Goal: Information Seeking & Learning: Learn about a topic

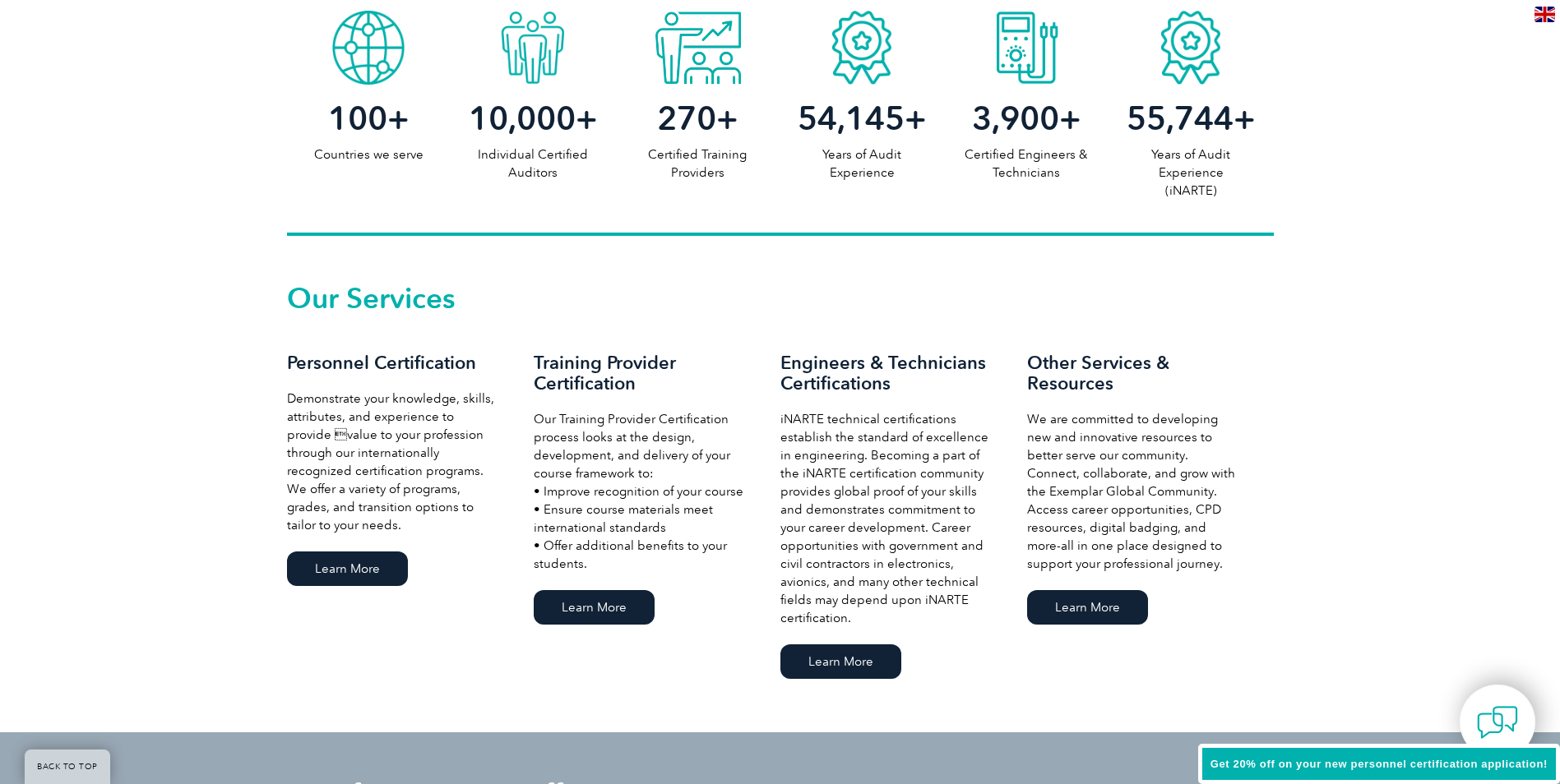
scroll to position [904, 0]
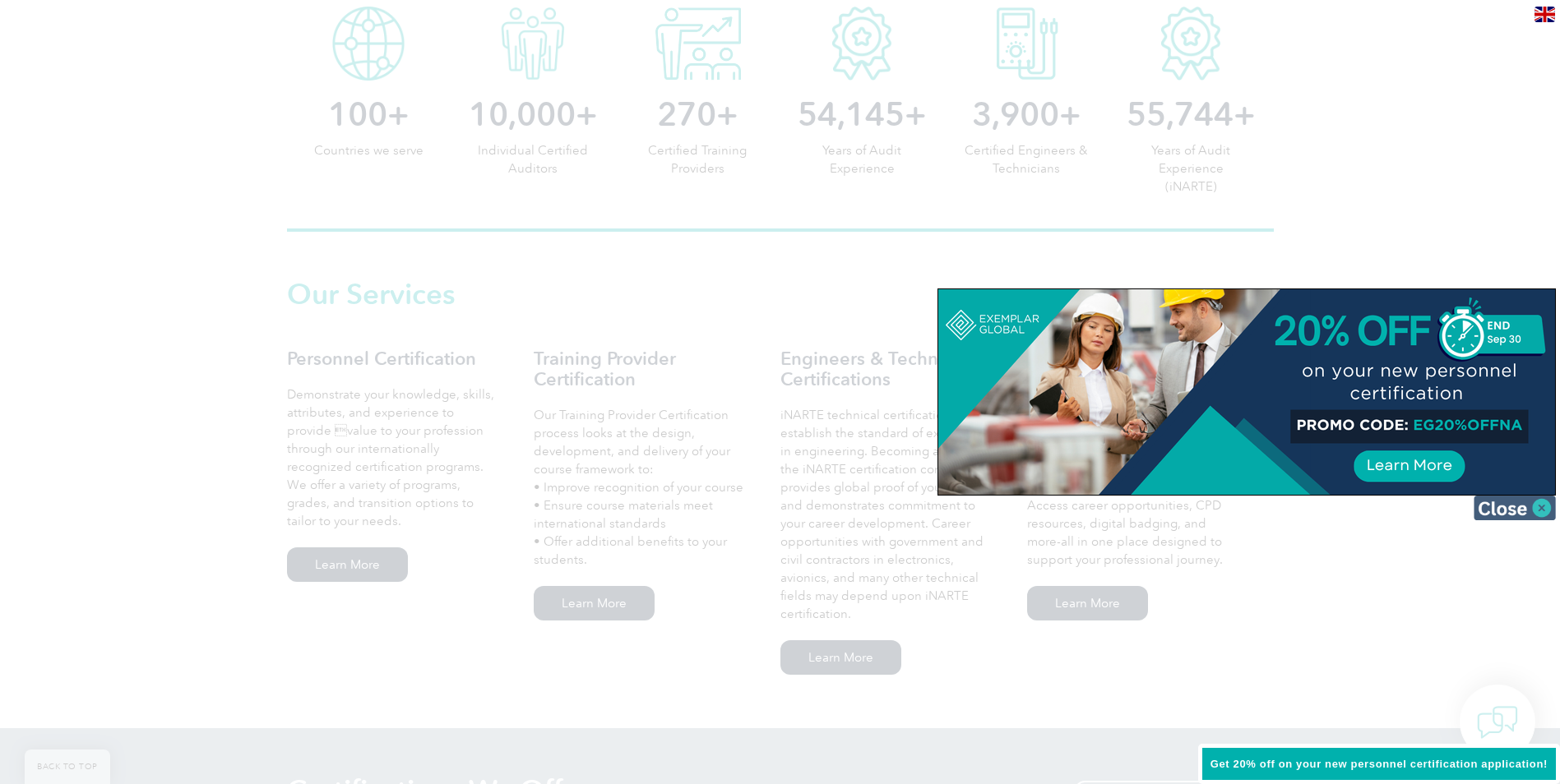
click at [1495, 508] on img at bounding box center [1514, 508] width 82 height 25
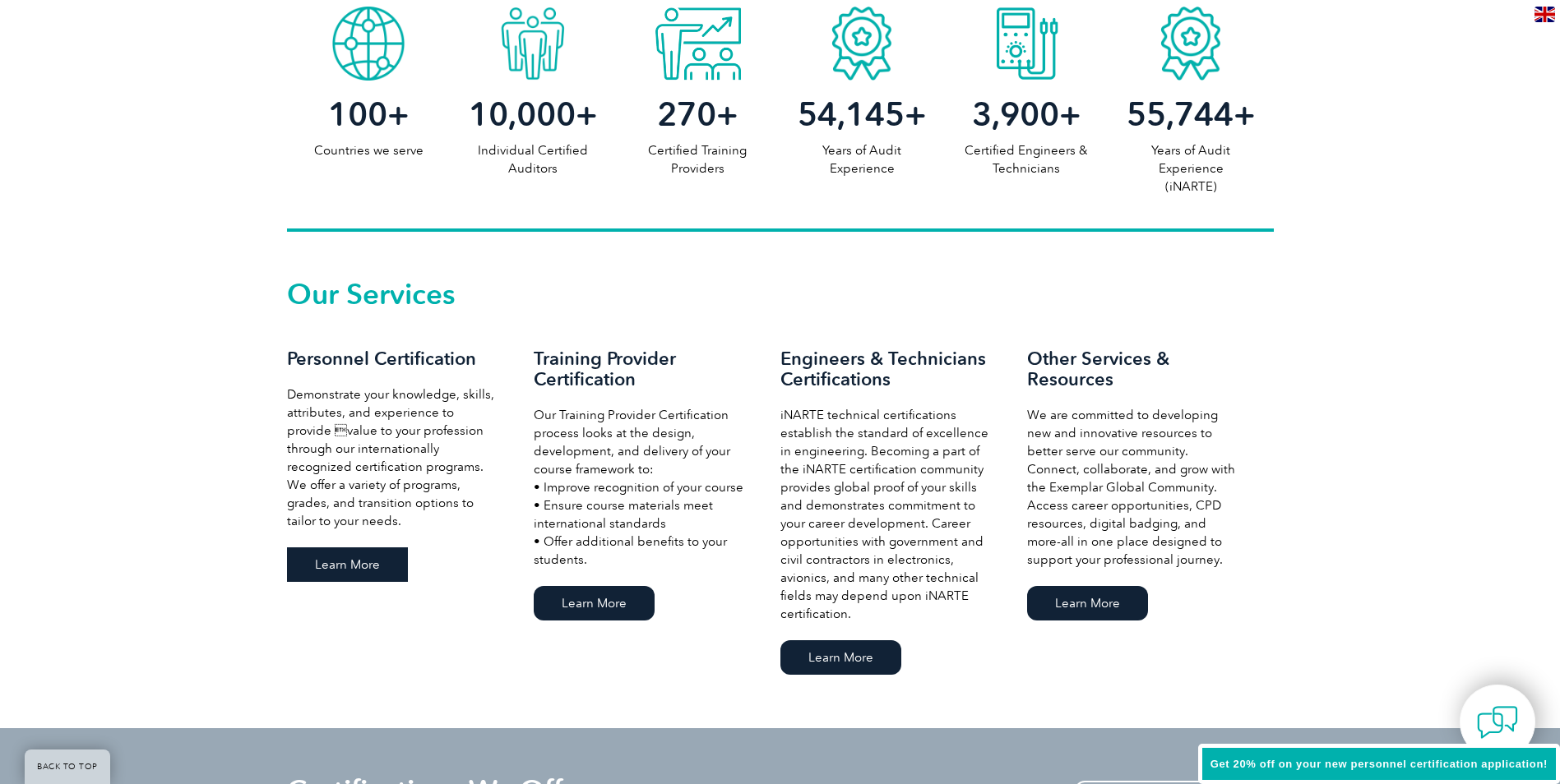
click at [345, 555] on link "Learn More" at bounding box center [347, 565] width 121 height 35
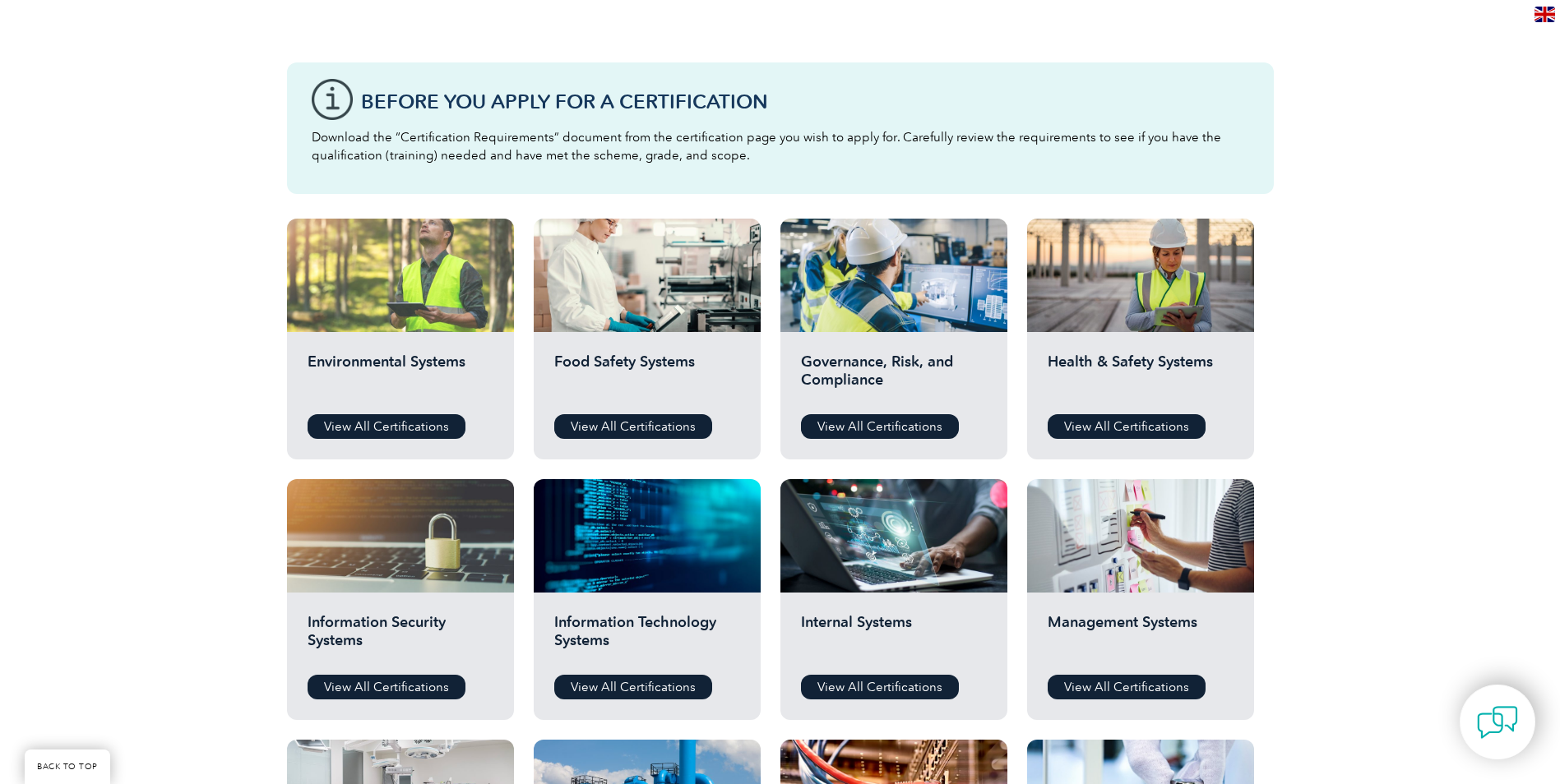
scroll to position [493, 0]
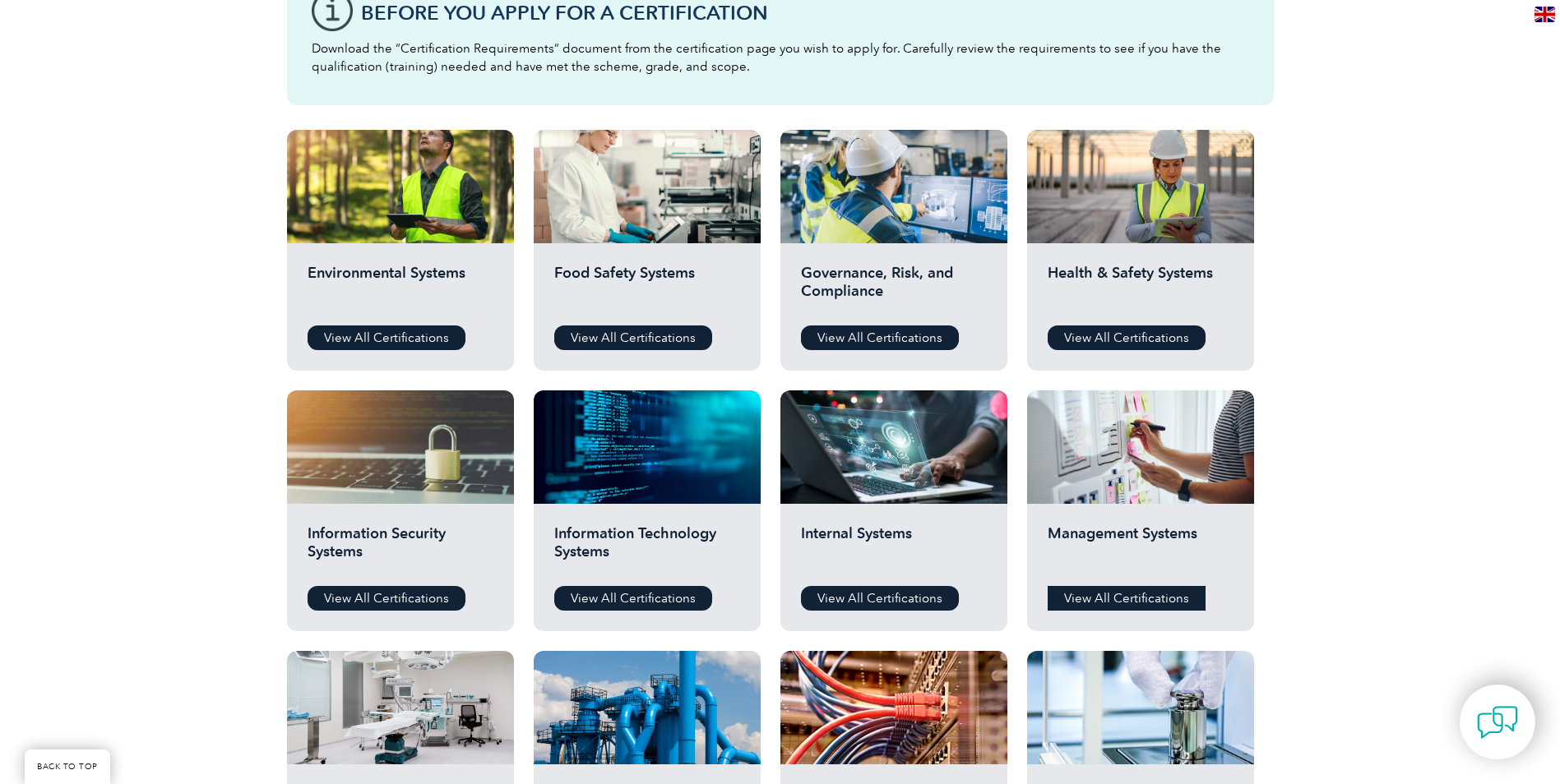
click at [1136, 600] on link "View All Certifications" at bounding box center [1126, 598] width 157 height 25
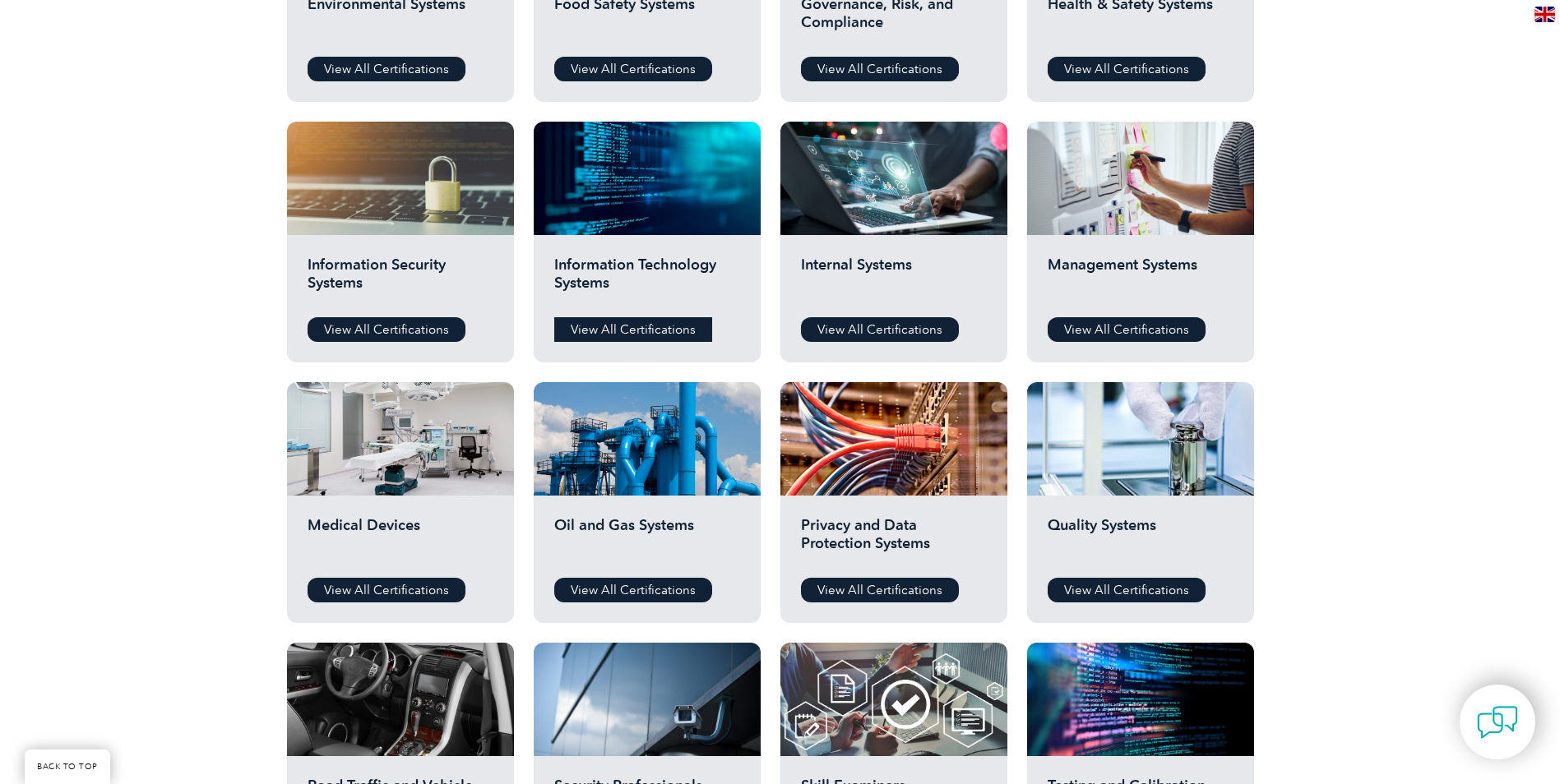
scroll to position [904, 0]
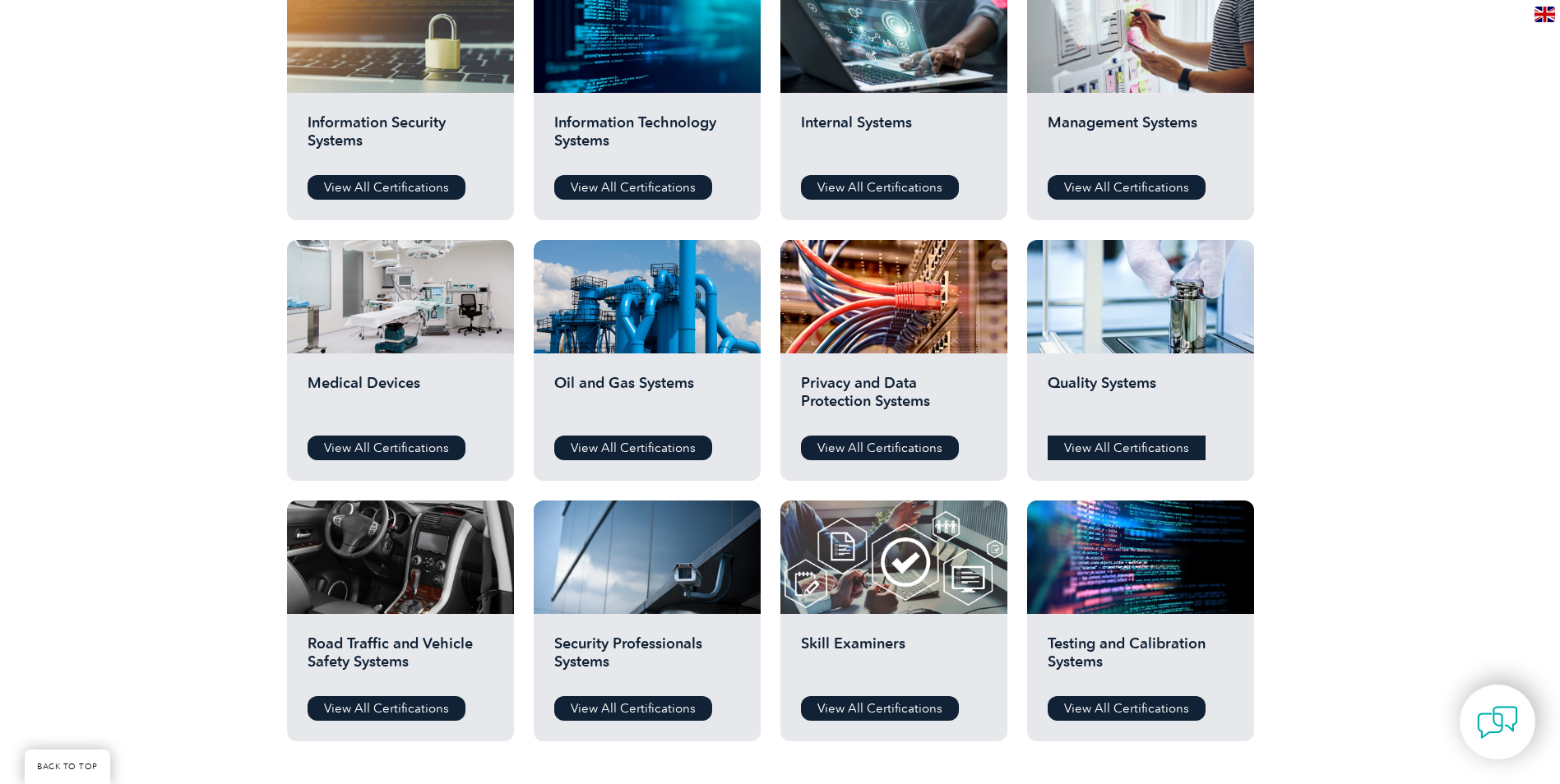
click at [1156, 454] on link "View All Certifications" at bounding box center [1126, 448] width 157 height 25
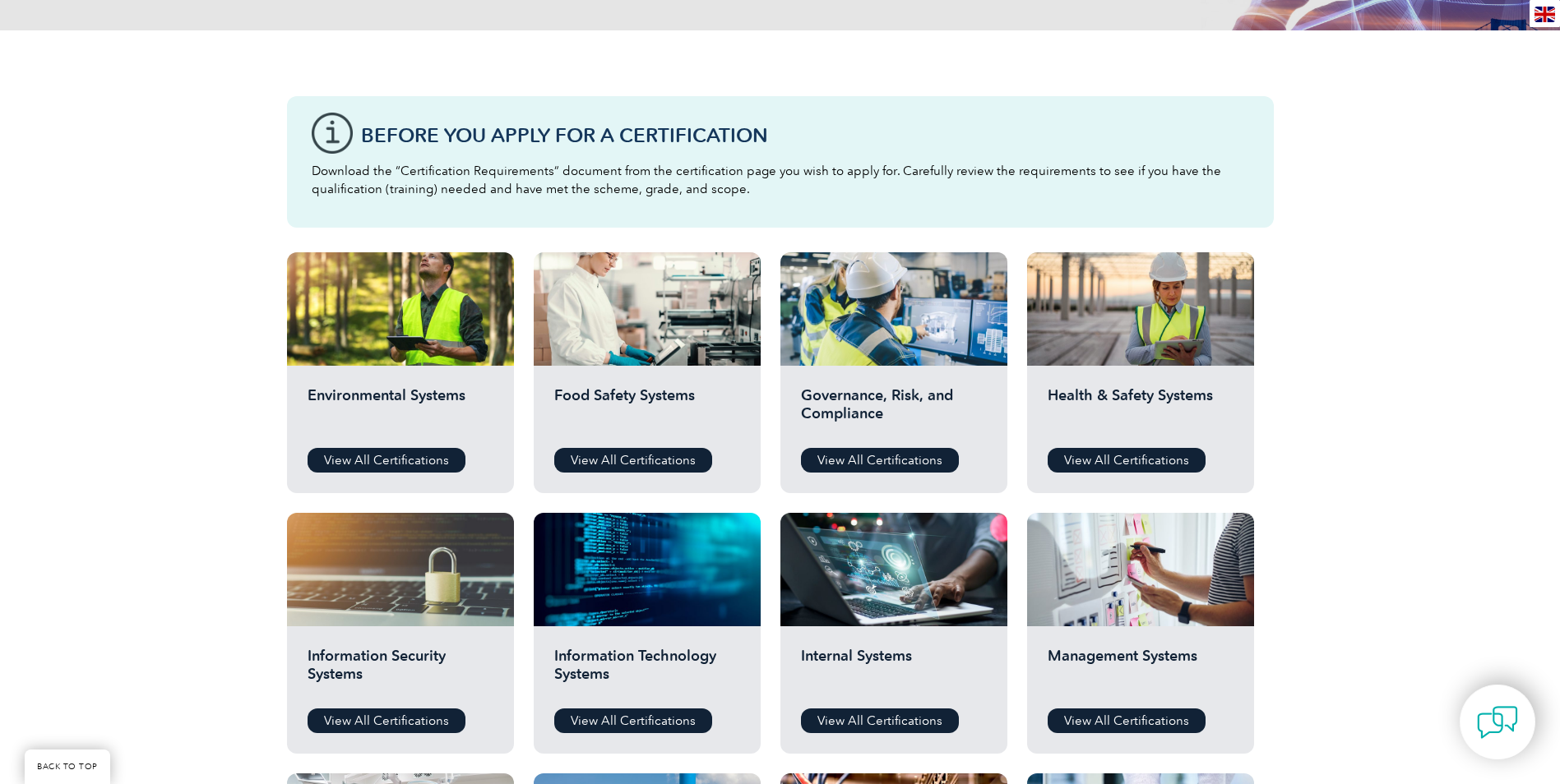
scroll to position [329, 0]
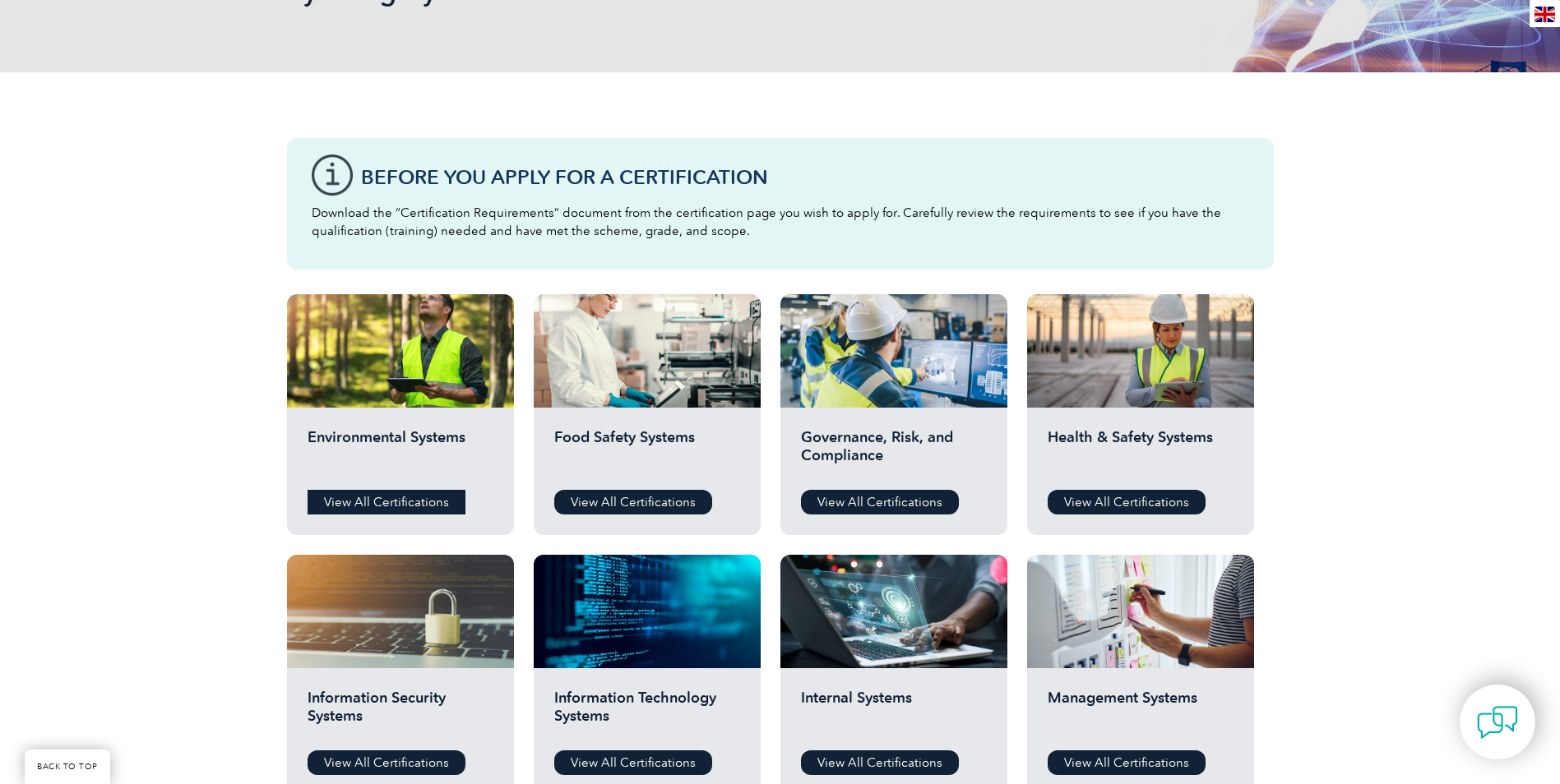
click at [403, 498] on link "View All Certifications" at bounding box center [386, 502] width 157 height 25
click at [884, 501] on link "View All Certifications" at bounding box center [879, 502] width 157 height 25
click at [1078, 491] on link "View All Certifications" at bounding box center [1126, 502] width 157 height 25
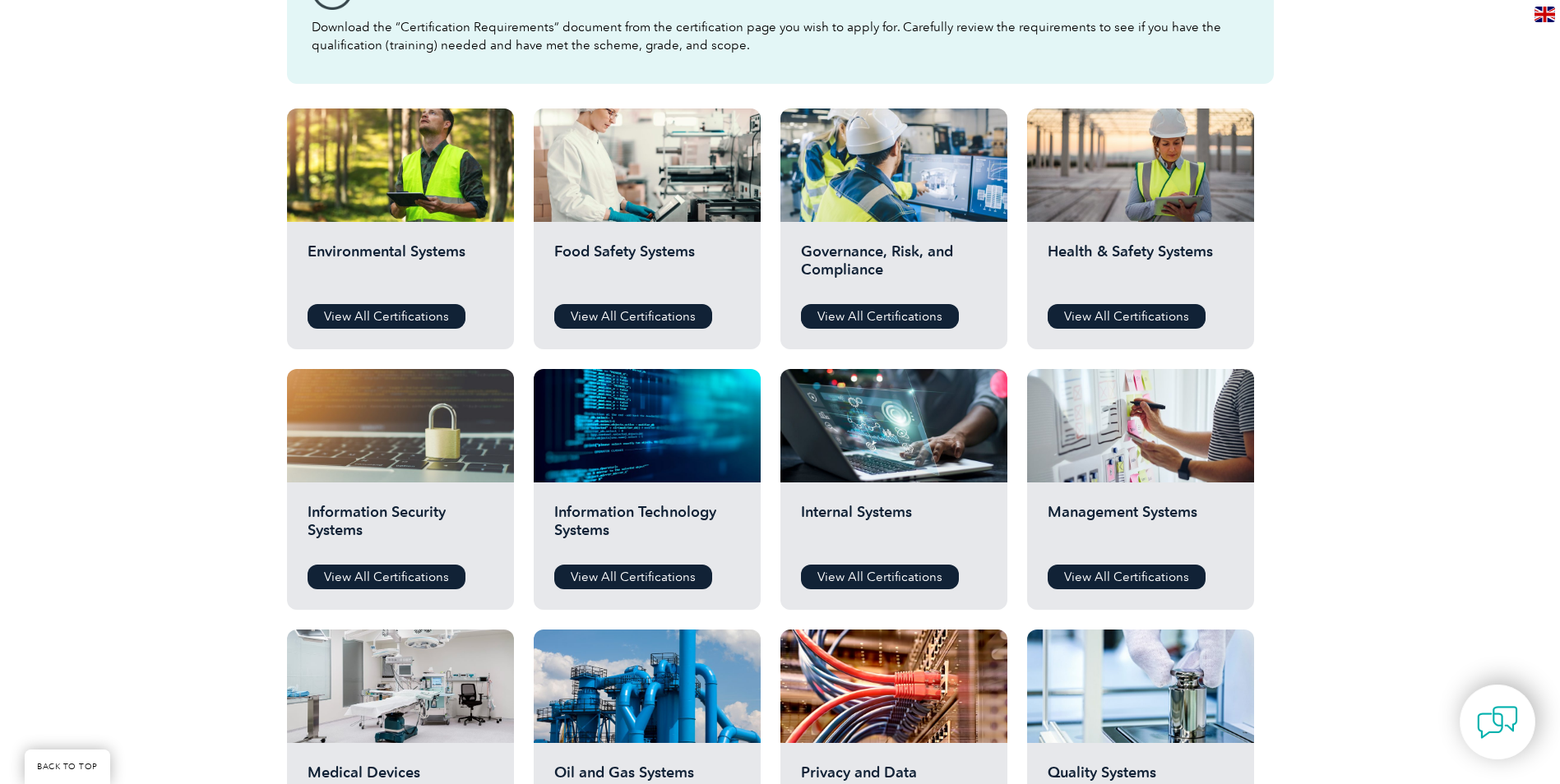
scroll to position [575, 0]
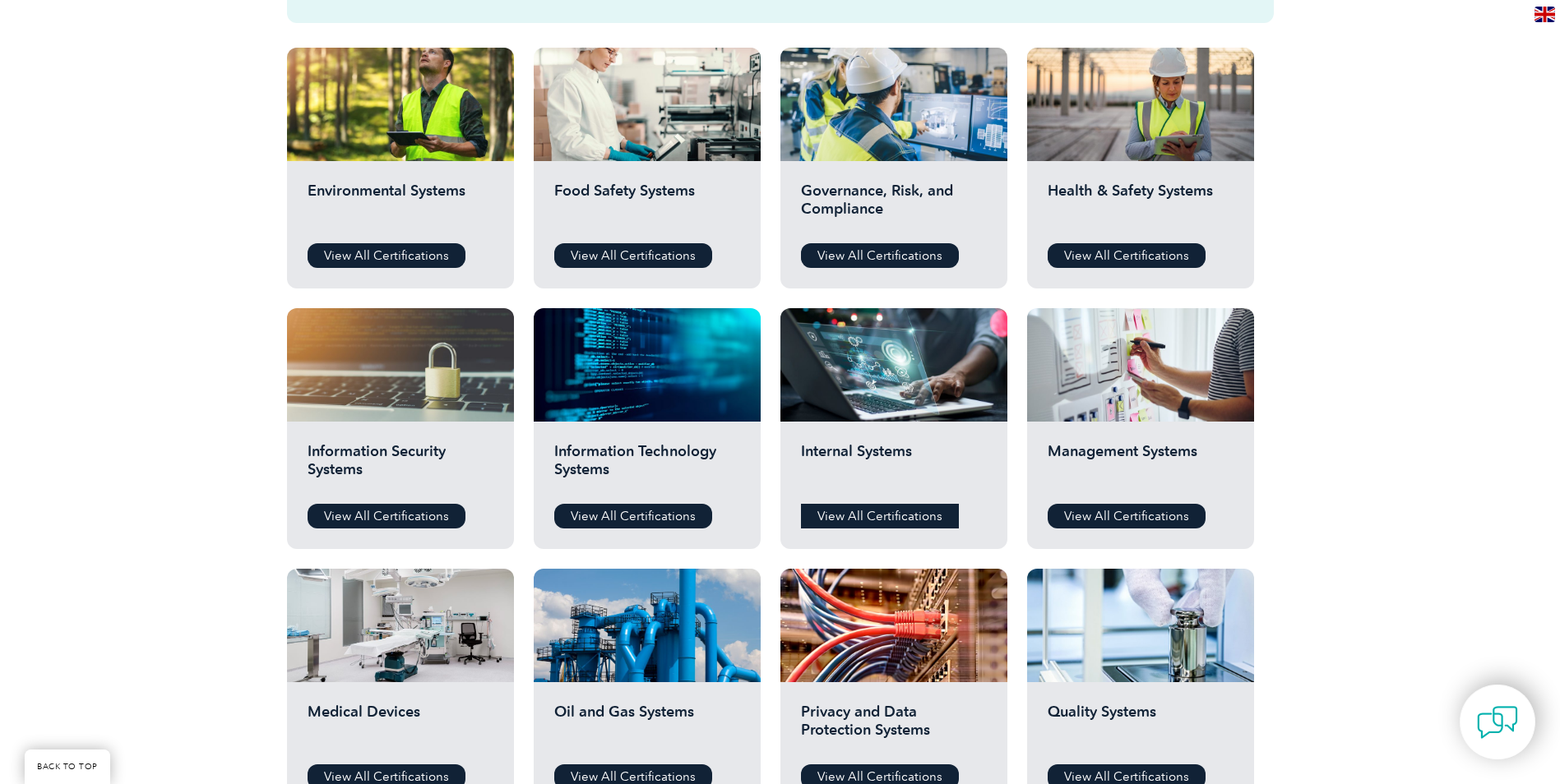
click at [923, 510] on link "View All Certifications" at bounding box center [879, 516] width 157 height 25
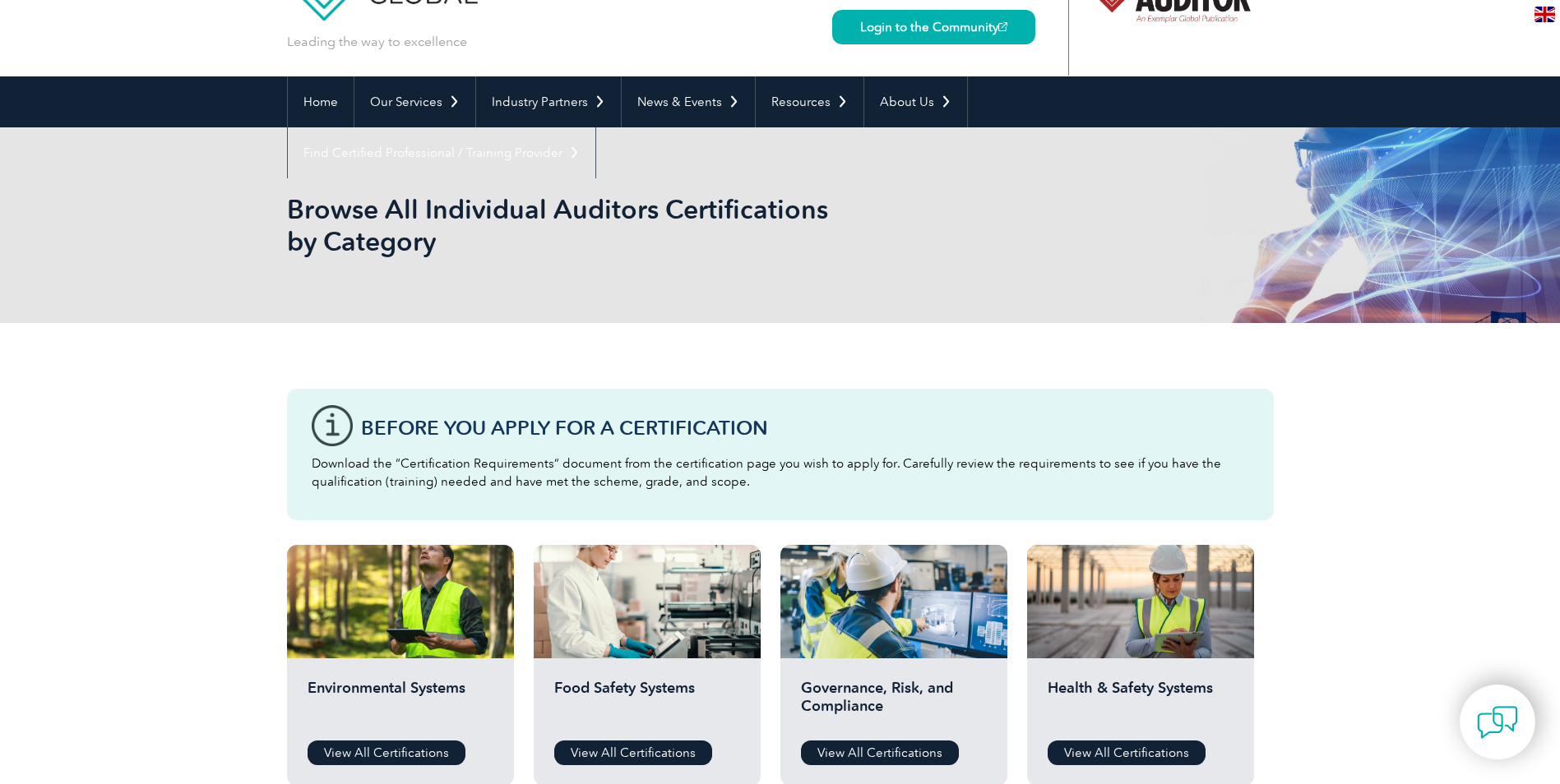
scroll to position [0, 0]
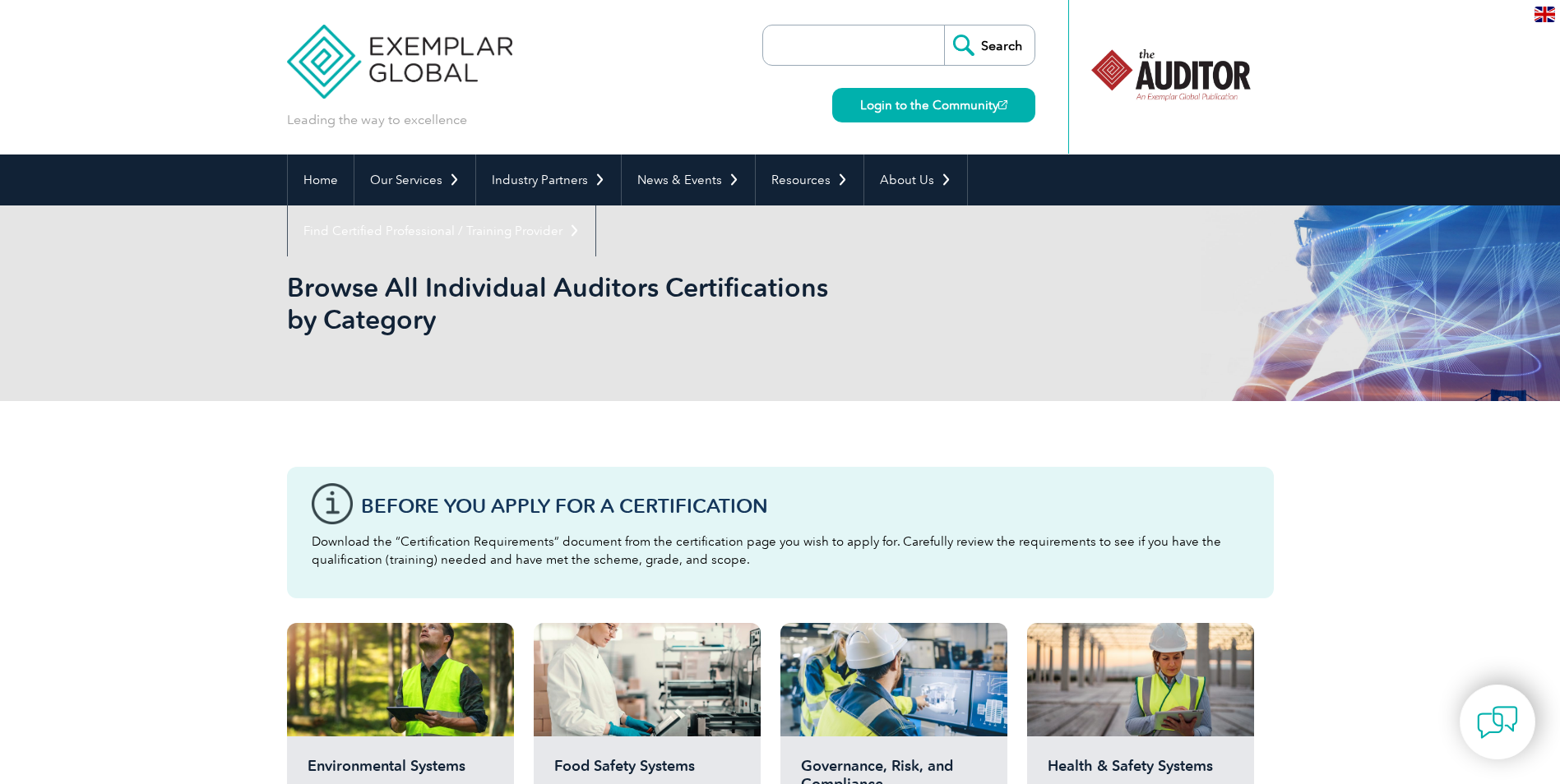
click at [855, 51] on input "search" at bounding box center [857, 46] width 172 height 40
type input "16949"
click at [944, 26] on input "Search" at bounding box center [989, 46] width 90 height 40
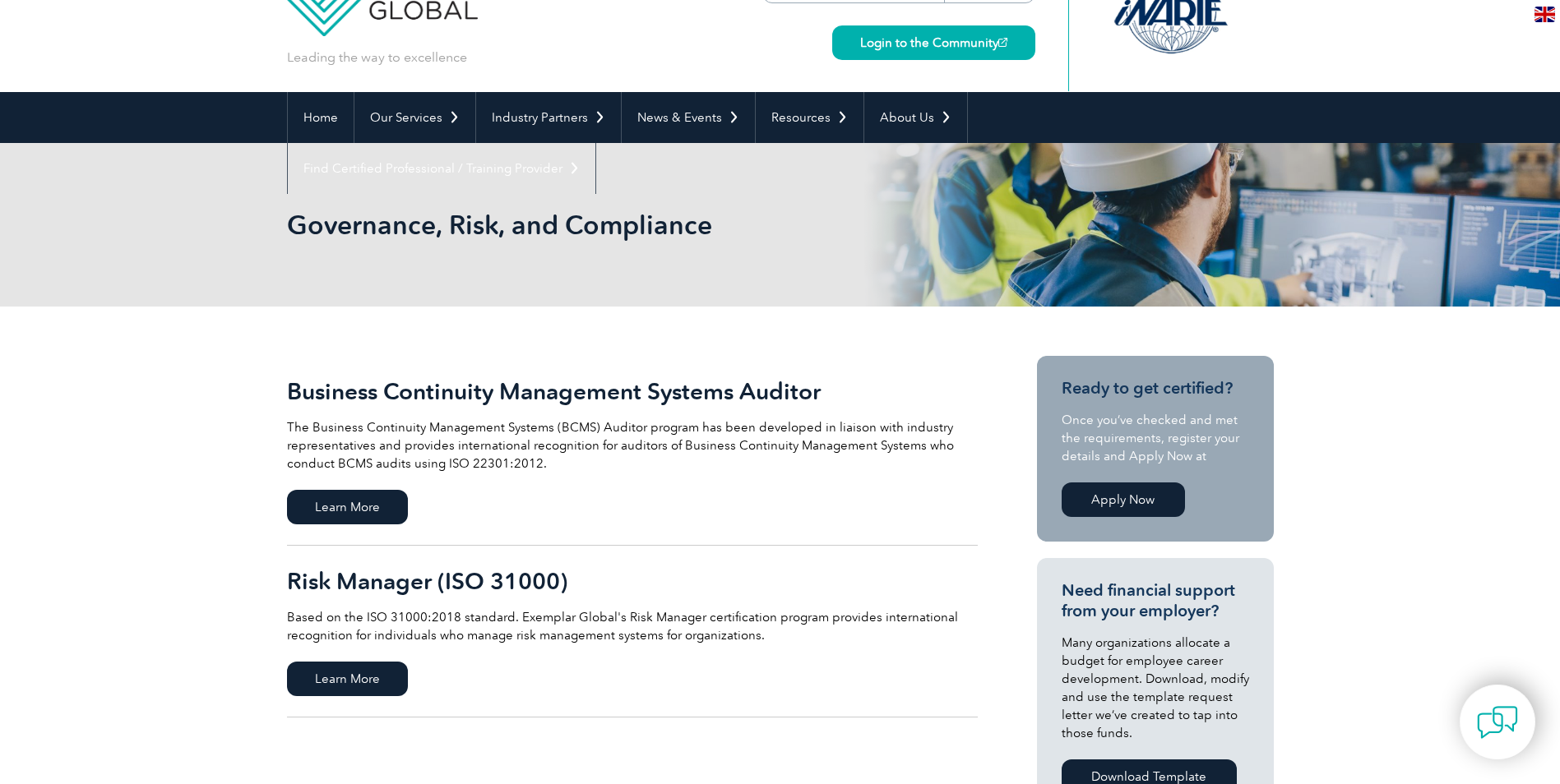
scroll to position [247, 0]
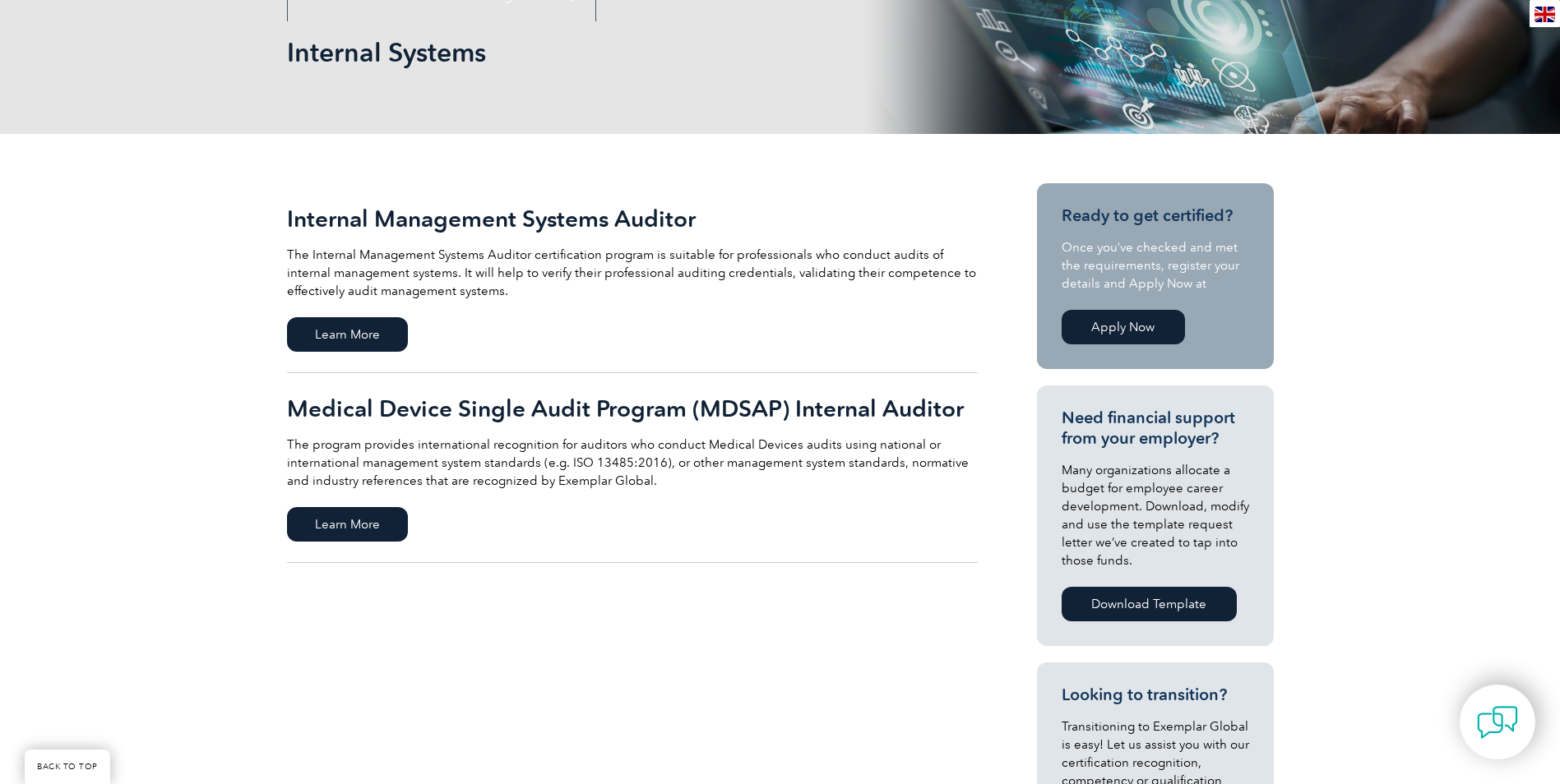
scroll to position [247, 0]
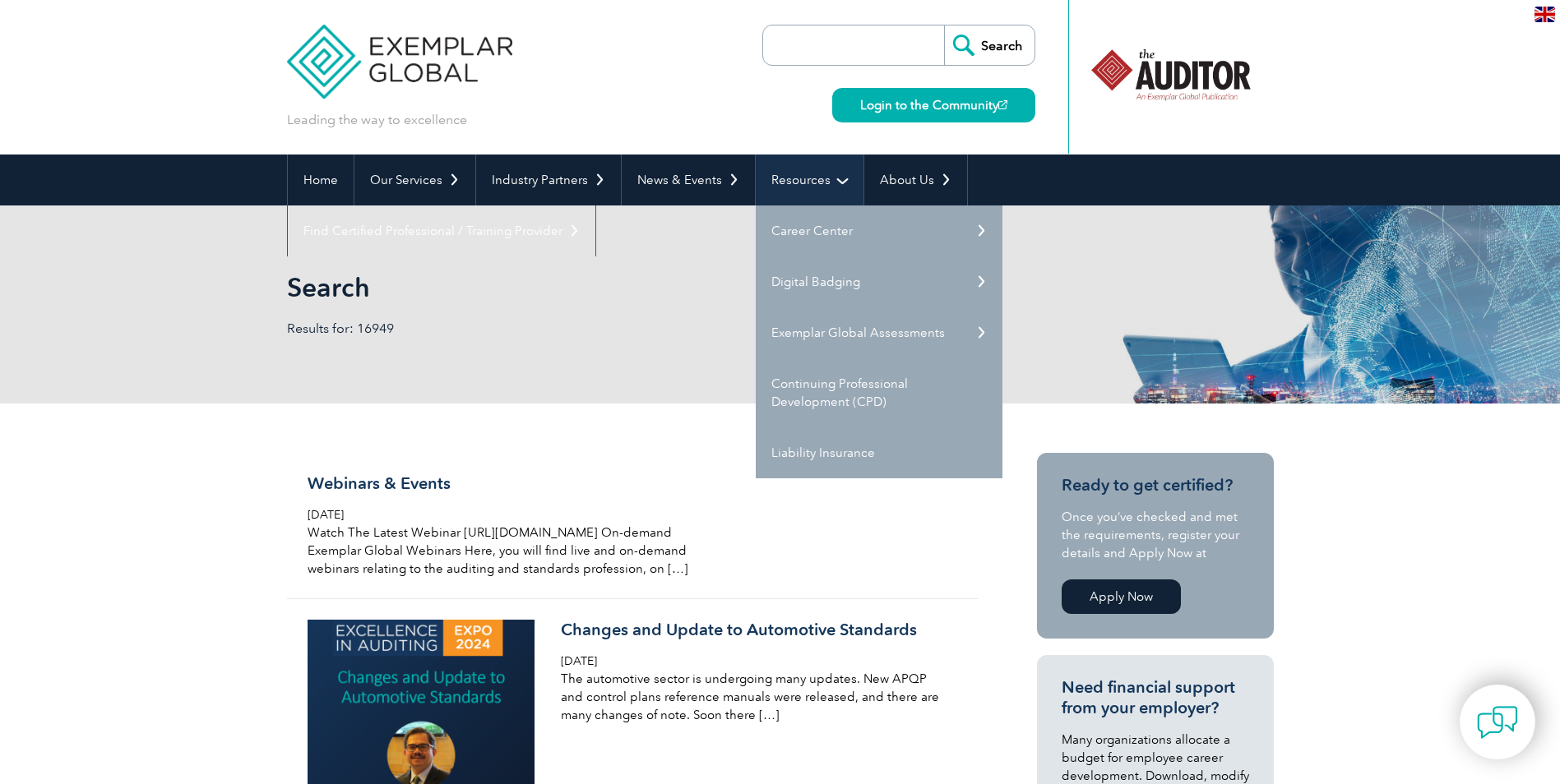
click at [802, 186] on link "Resources" at bounding box center [810, 180] width 108 height 51
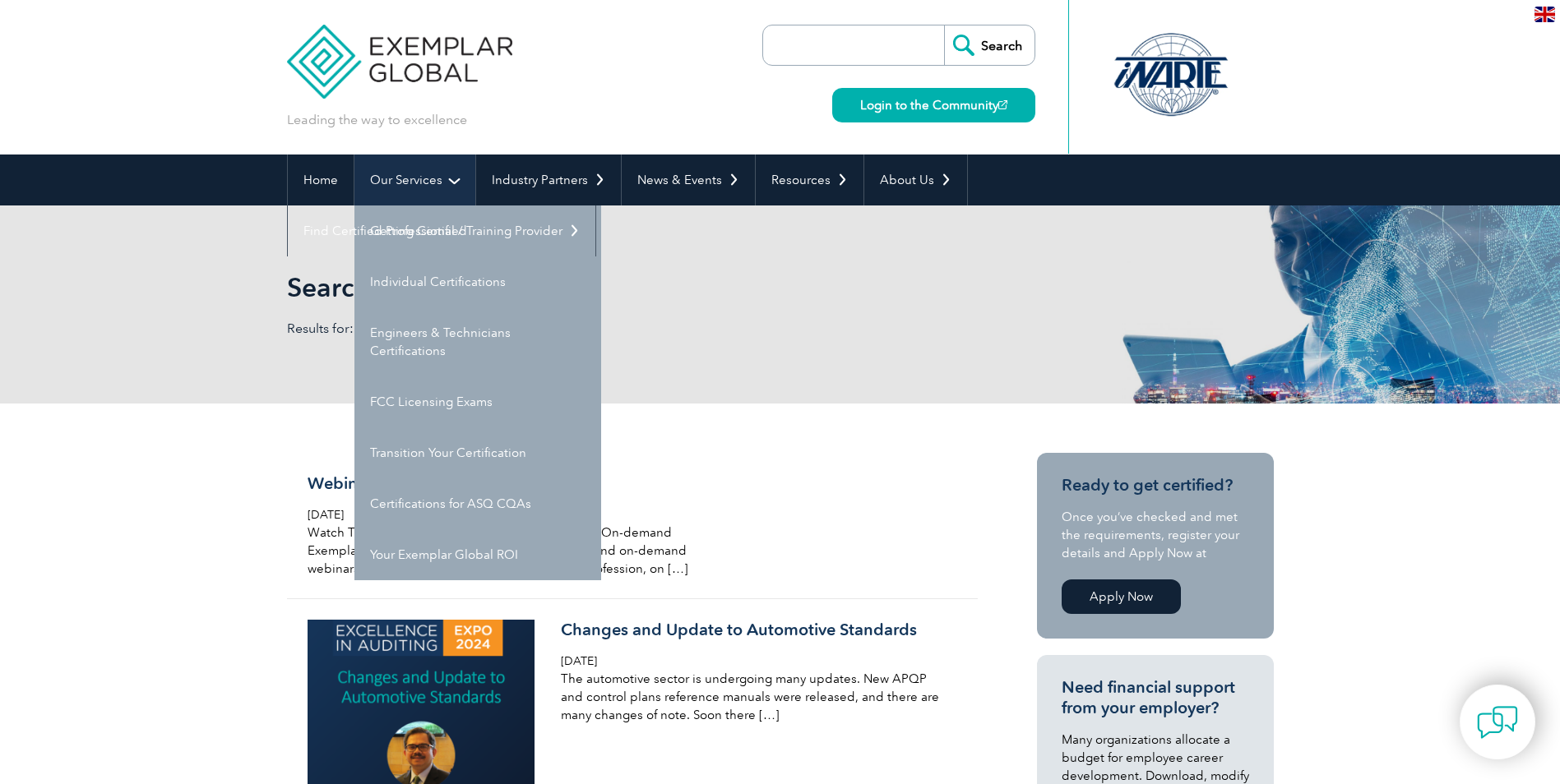
click at [419, 180] on link "Our Services" at bounding box center [415, 180] width 121 height 51
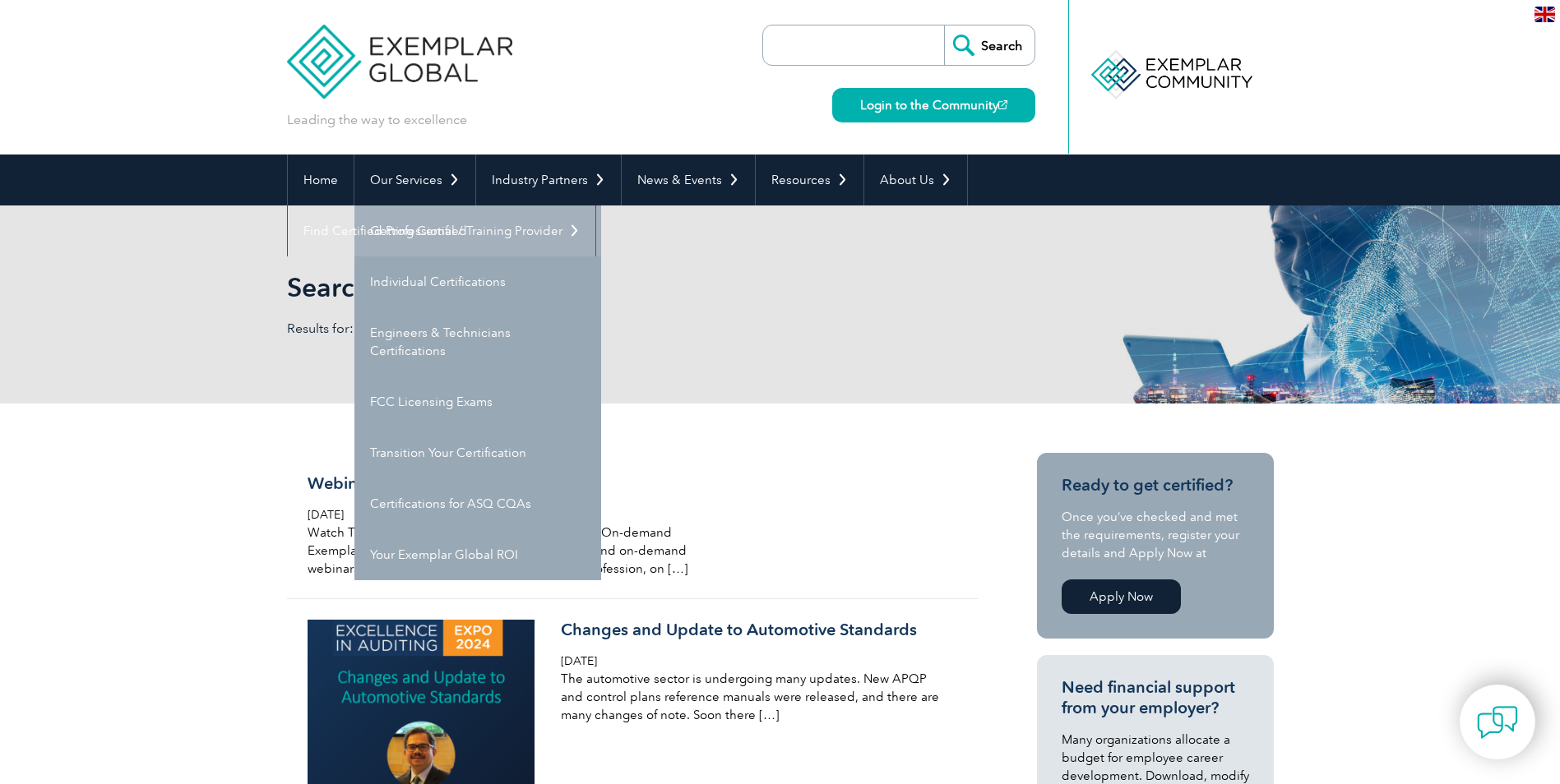
click at [423, 235] on link "Getting Certified" at bounding box center [478, 231] width 247 height 51
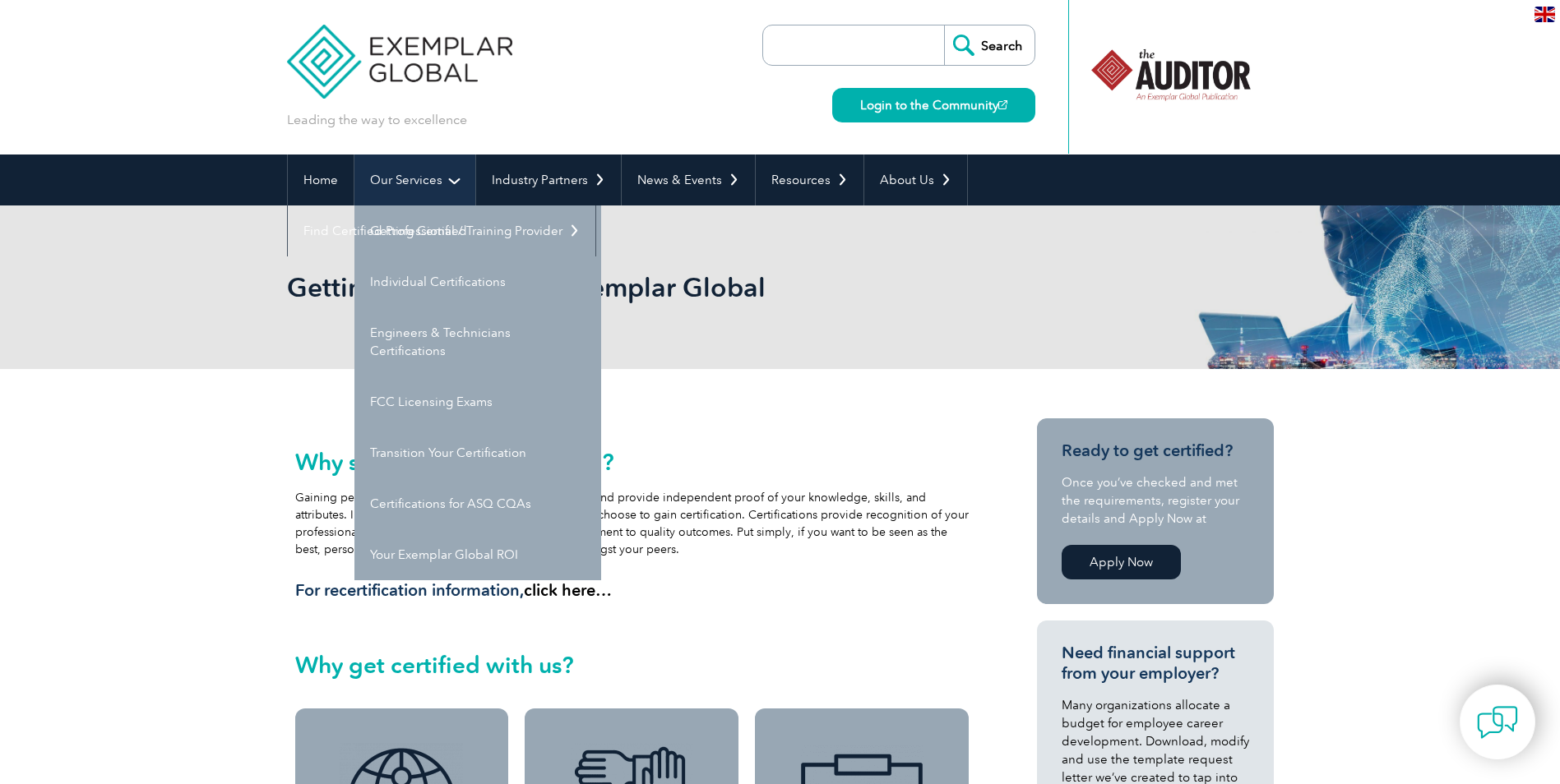
click at [414, 182] on link "Our Services" at bounding box center [415, 180] width 121 height 51
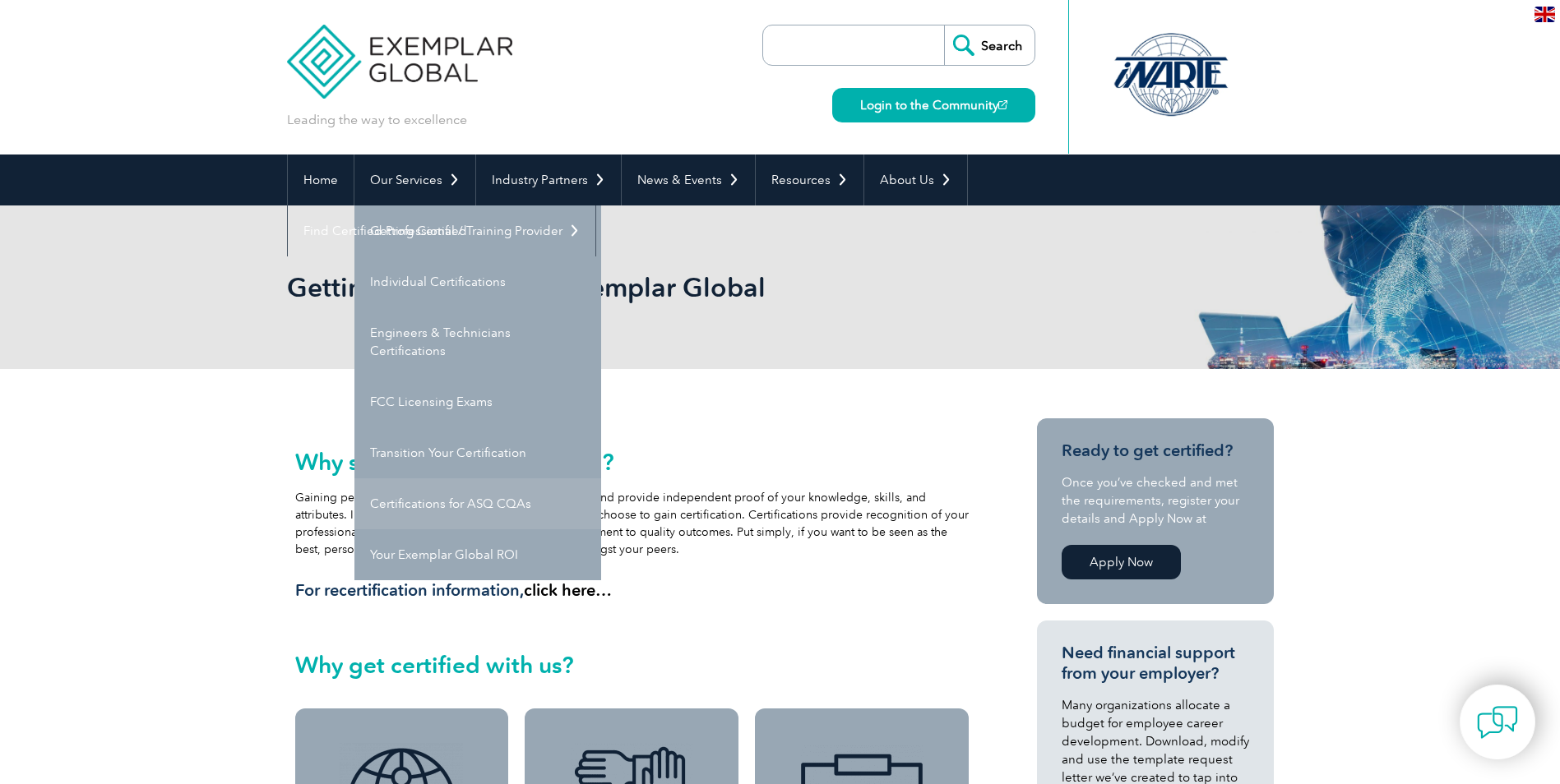
click at [433, 502] on link "Certifications for ASQ CQAs" at bounding box center [478, 504] width 247 height 51
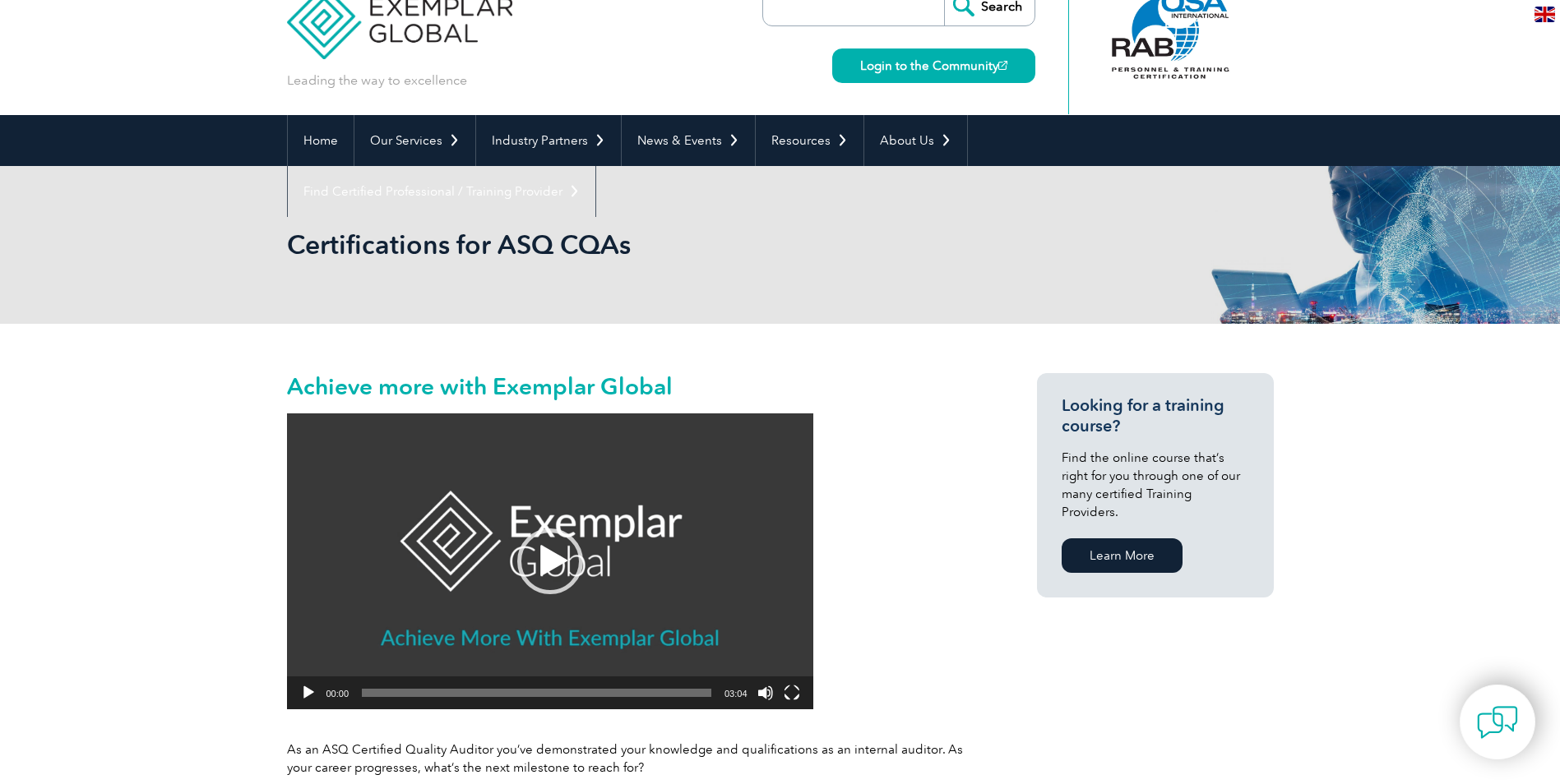
scroll to position [36, 0]
